Goal: Task Accomplishment & Management: Complete application form

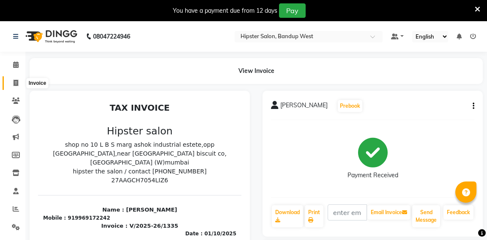
click at [16, 81] on icon at bounding box center [16, 83] width 5 height 6
select select "service"
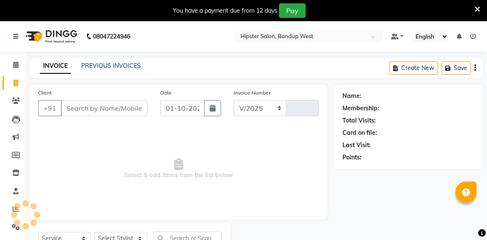
scroll to position [36, 0]
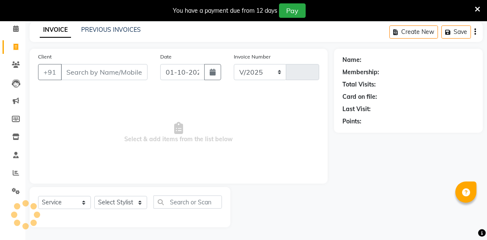
select select "6746"
type input "1336"
click at [94, 70] on input "Client" at bounding box center [104, 72] width 87 height 16
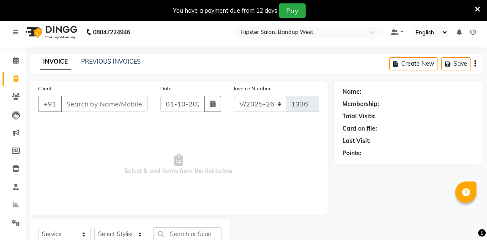
scroll to position [0, 0]
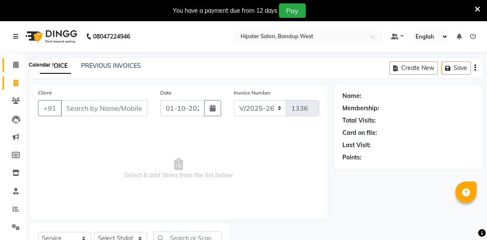
click at [16, 67] on icon at bounding box center [16, 64] width 6 height 6
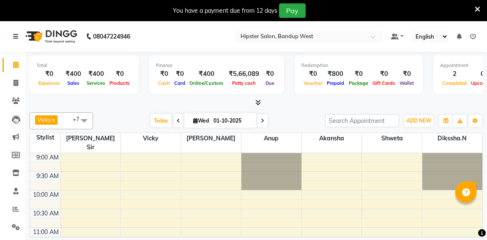
click at [266, 121] on span at bounding box center [263, 120] width 10 height 13
type input "02-10-2025"
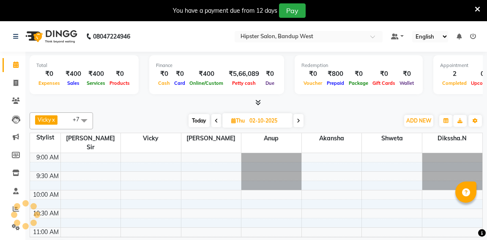
scroll to position [222, 0]
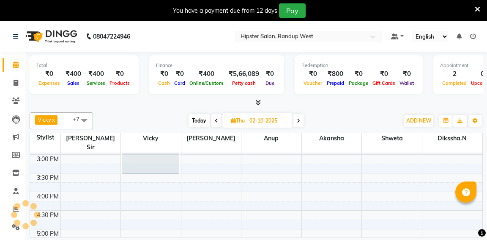
click at [266, 121] on input "02-10-2025" at bounding box center [268, 120] width 42 height 13
select select "10"
select select "2025"
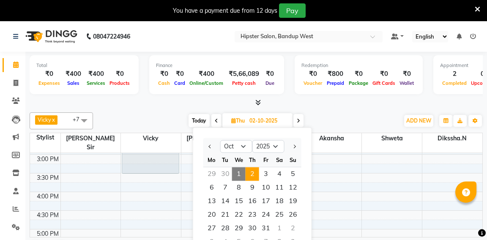
click at [298, 121] on icon at bounding box center [298, 120] width 3 height 5
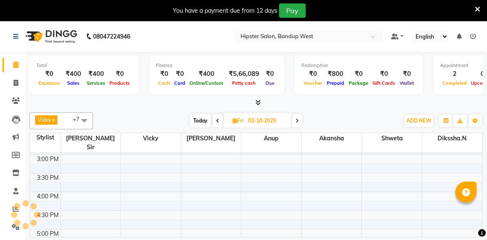
click at [298, 121] on icon at bounding box center [297, 120] width 3 height 5
type input "04-10-2025"
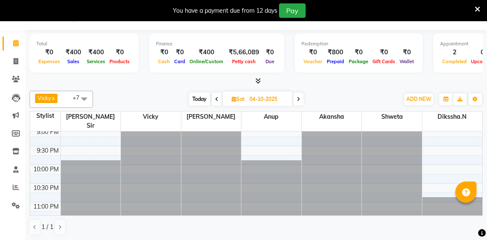
scroll to position [460, 0]
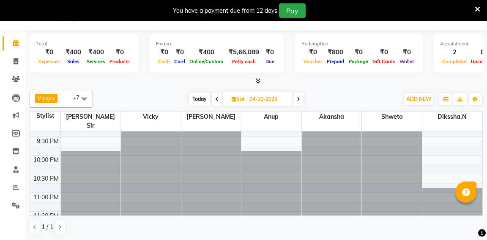
click at [126, 180] on div at bounding box center [151, 169] width 60 height 110
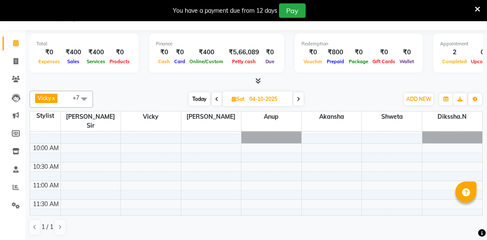
scroll to position [30, 0]
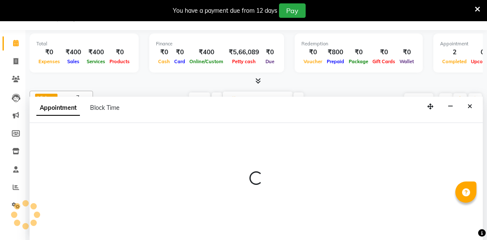
select select "52835"
select select "660"
select select "tentative"
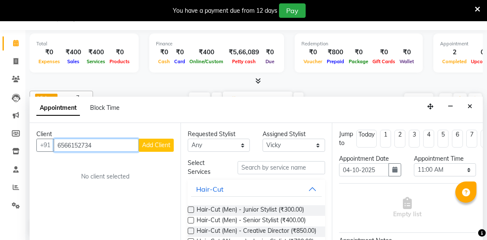
type input "6566152734"
click at [146, 146] on span "Add Client" at bounding box center [156, 145] width 28 height 8
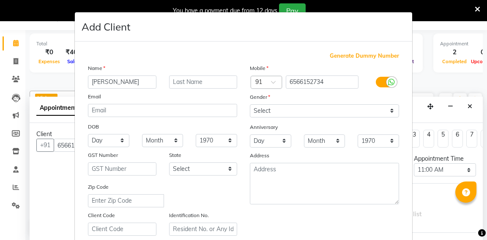
type input "[PERSON_NAME]"
click at [292, 108] on select "Select [DEMOGRAPHIC_DATA] [DEMOGRAPHIC_DATA] Other Prefer Not To Say" at bounding box center [324, 110] width 149 height 13
select select "[DEMOGRAPHIC_DATA]"
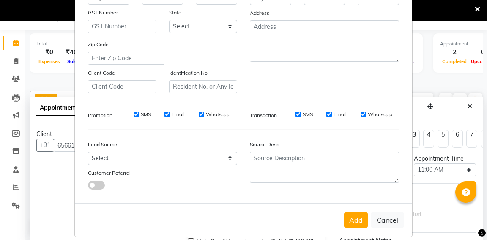
scroll to position [155, 0]
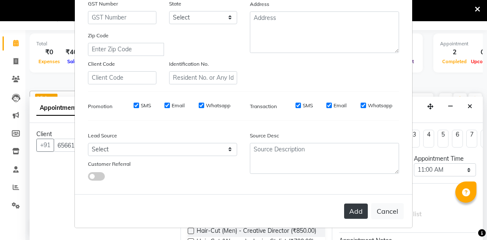
click at [360, 209] on button "Add" at bounding box center [356, 210] width 24 height 15
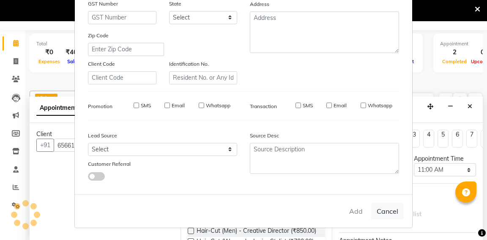
select select
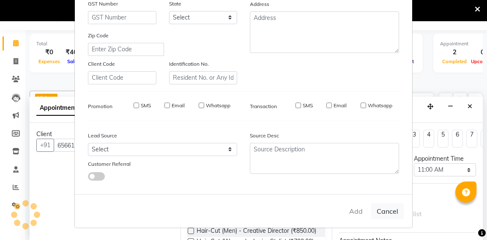
select select
checkbox input "false"
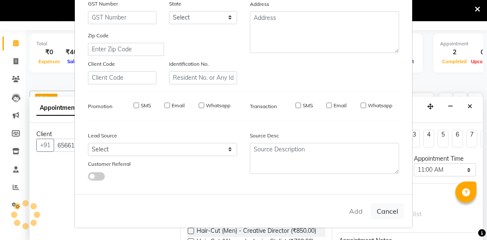
checkbox input "false"
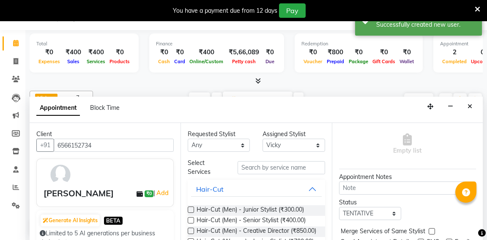
scroll to position [64, 0]
click at [288, 169] on input "text" at bounding box center [281, 167] width 87 height 13
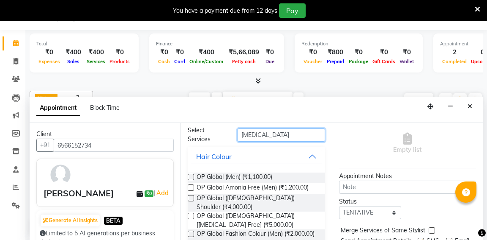
scroll to position [32, 0]
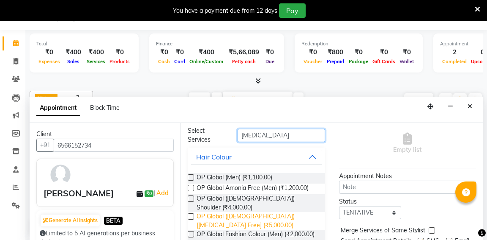
type input "[MEDICAL_DATA]"
click at [204, 212] on span "OP Global ([DEMOGRAPHIC_DATA]) [[MEDICAL_DATA] Free] (₹5,000.00)" at bounding box center [257, 221] width 121 height 18
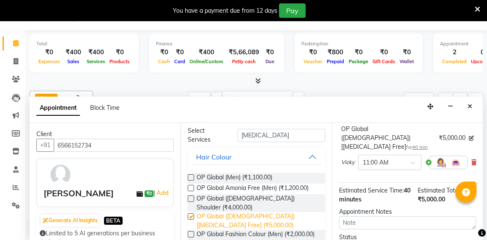
checkbox input "false"
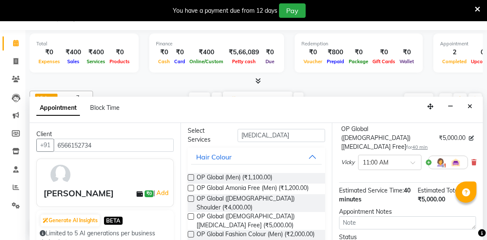
scroll to position [130, 0]
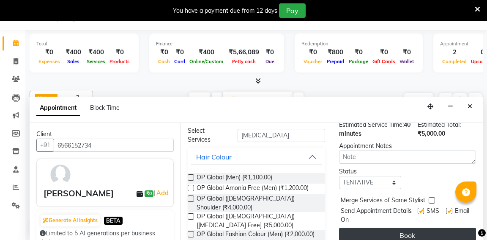
click at [415, 227] on button "Book" at bounding box center [407, 234] width 137 height 15
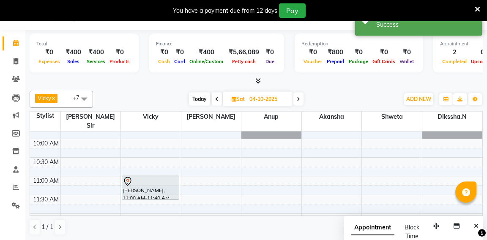
scroll to position [0, 0]
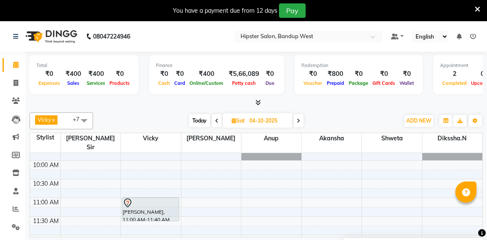
click at [197, 124] on span "Today" at bounding box center [199, 120] width 21 height 13
type input "01-10-2025"
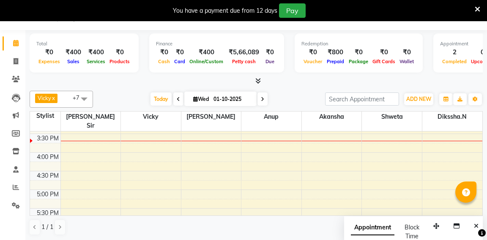
scroll to position [241, 0]
click at [139, 149] on div "9:00 AM 9:30 AM 10:00 AM 10:30 AM 11:00 AM 11:30 AM 12:00 PM 12:30 PM 1:00 PM 1…" at bounding box center [256, 169] width 453 height 558
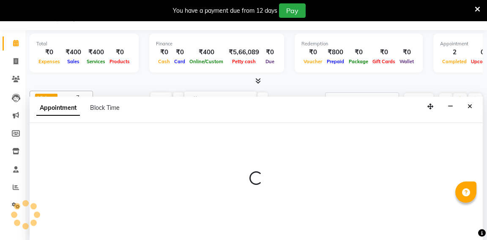
select select "52835"
select select "975"
select select "tentative"
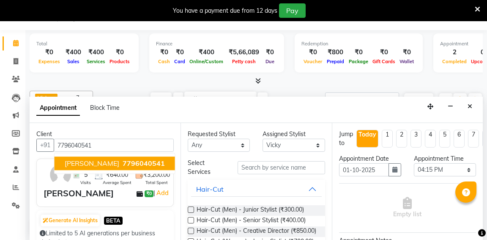
click at [124, 161] on span "7796040541" at bounding box center [144, 163] width 42 height 8
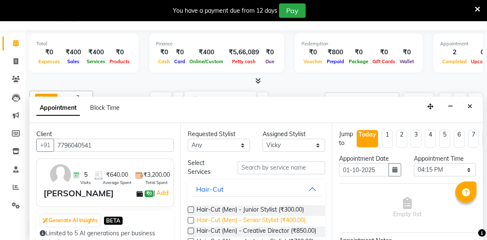
type input "7796040541"
click at [292, 216] on span "Hair-Cut (Men) - Senior Stylist (₹400.00)" at bounding box center [251, 220] width 109 height 11
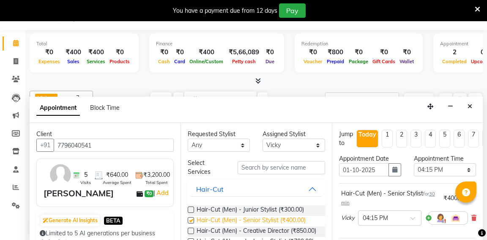
checkbox input "false"
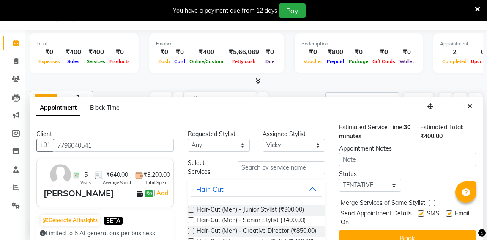
scroll to position [130, 0]
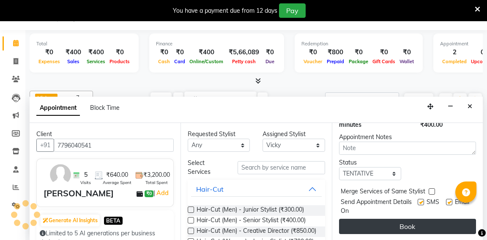
click at [398, 218] on button "Book" at bounding box center [407, 225] width 137 height 15
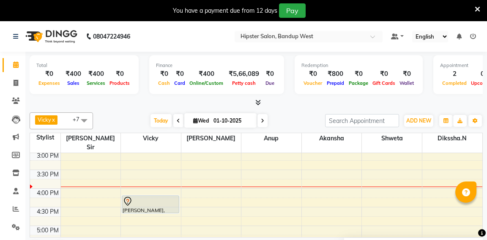
scroll to position [229, 0]
